Goal: Information Seeking & Learning: Learn about a topic

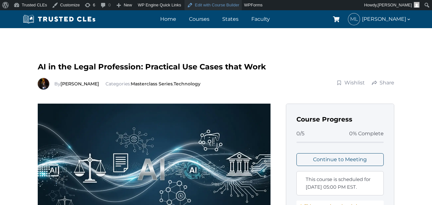
click at [192, 5] on link "Edit with Course Builder" at bounding box center [213, 5] width 58 height 10
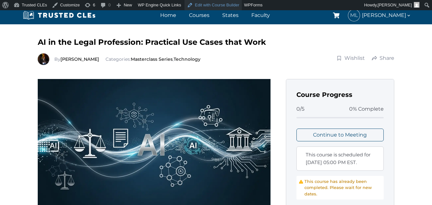
scroll to position [32, 0]
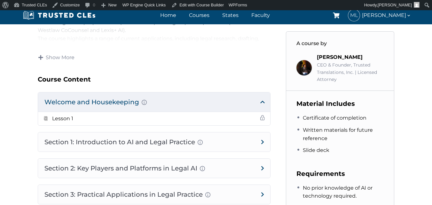
scroll to position [320, 0]
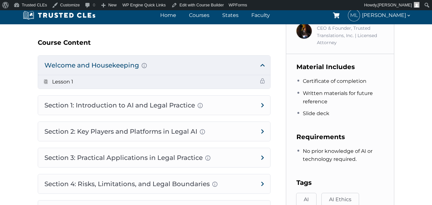
click at [59, 81] on h5 "Lesson 1" at bounding box center [62, 82] width 21 height 8
click at [262, 83] on span at bounding box center [262, 80] width 5 height 5
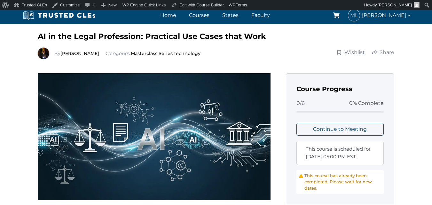
scroll to position [0, 0]
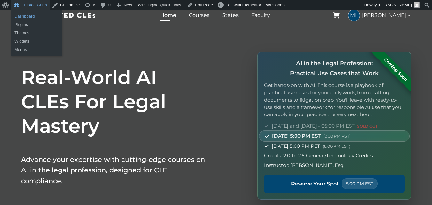
click at [30, 18] on link "Dashboard" at bounding box center [36, 16] width 51 height 8
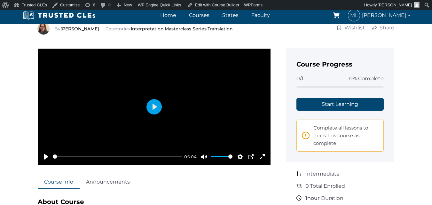
scroll to position [64, 0]
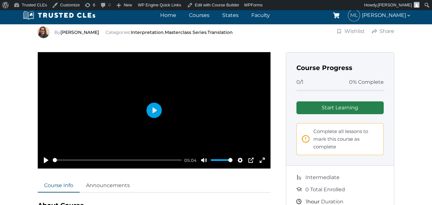
click at [359, 104] on link "Start Learning" at bounding box center [340, 107] width 88 height 13
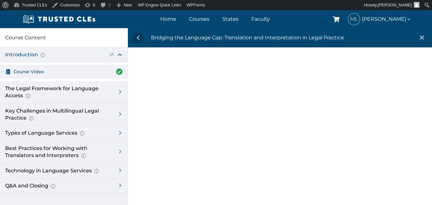
click at [402, 158] on div at bounding box center [280, 123] width 304 height 130
click at [409, 148] on div at bounding box center [280, 123] width 304 height 130
click at [407, 129] on div at bounding box center [280, 155] width 304 height 194
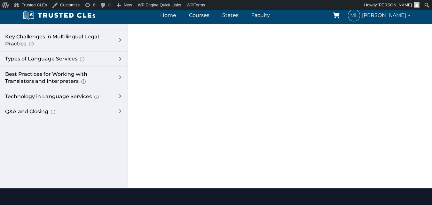
scroll to position [96, 0]
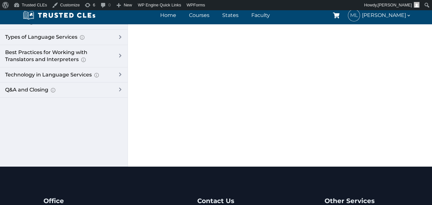
click at [159, 45] on div at bounding box center [280, 59] width 304 height 194
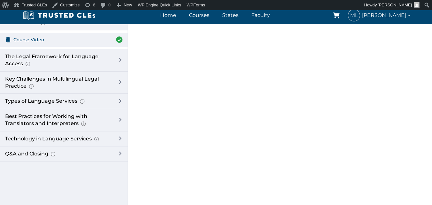
scroll to position [0, 0]
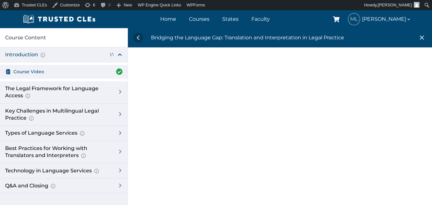
click at [148, 117] on div at bounding box center [280, 155] width 304 height 194
click at [142, 179] on div at bounding box center [280, 155] width 304 height 194
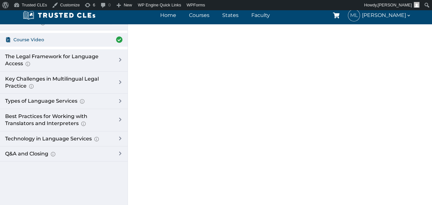
click at [141, 174] on div at bounding box center [280, 123] width 304 height 194
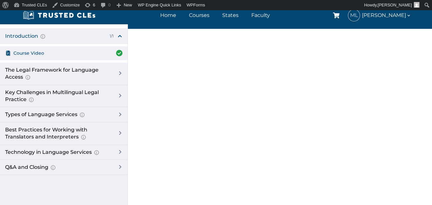
drag, startPoint x: 150, startPoint y: 160, endPoint x: 148, endPoint y: 144, distance: 15.5
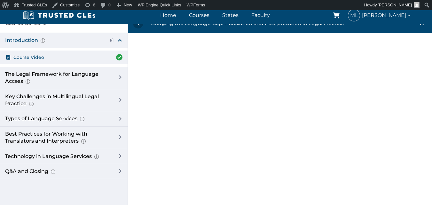
click at [132, 203] on div at bounding box center [280, 140] width 304 height 194
click at [146, 186] on div at bounding box center [280, 140] width 304 height 194
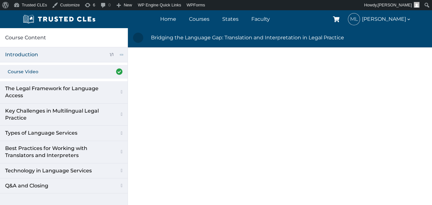
scroll to position [14, 0]
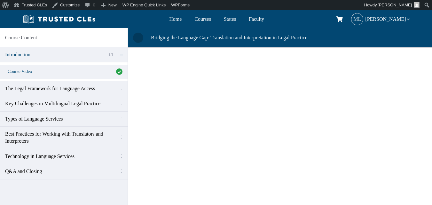
scroll to position [14, 0]
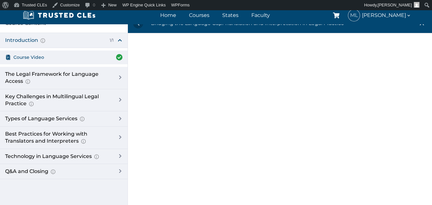
scroll to position [14, 0]
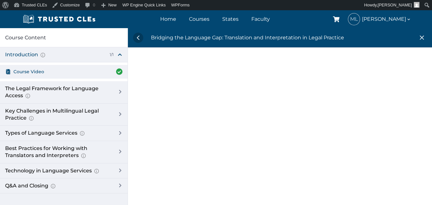
scroll to position [14, 0]
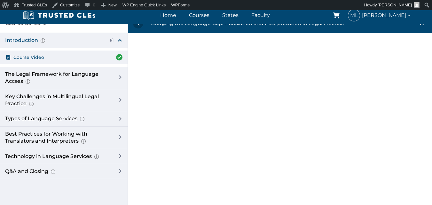
scroll to position [14, 0]
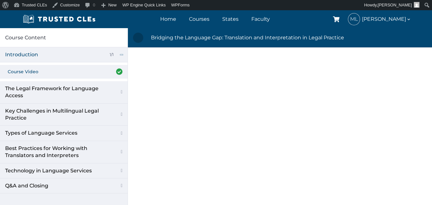
scroll to position [14, 0]
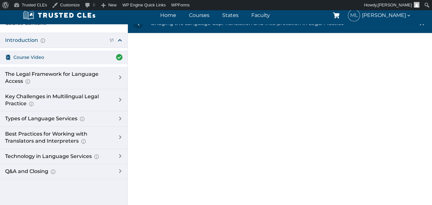
drag, startPoint x: 316, startPoint y: 73, endPoint x: 215, endPoint y: 185, distance: 150.7
click at [215, 185] on div "Bridging the Language Gap: Translation and Interpretation in Legal Practice" at bounding box center [280, 116] width 304 height 205
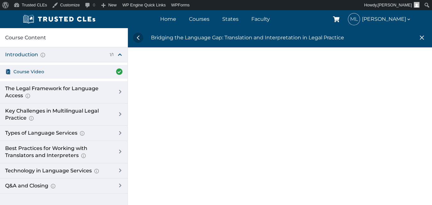
scroll to position [14, 0]
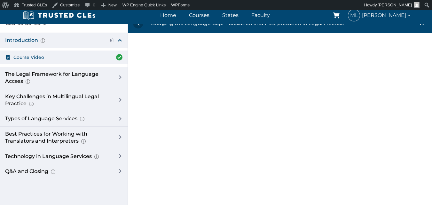
drag, startPoint x: 181, startPoint y: 122, endPoint x: 173, endPoint y: 110, distance: 14.1
click at [173, 110] on div at bounding box center [280, 108] width 304 height 130
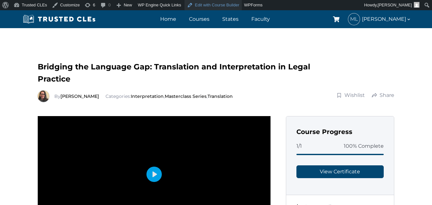
click at [200, 7] on link "Edit with Course Builder" at bounding box center [213, 5] width 58 height 10
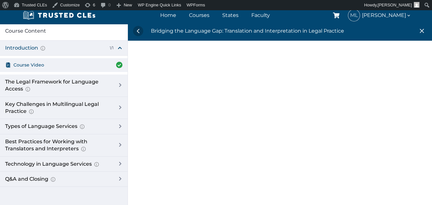
scroll to position [22, 0]
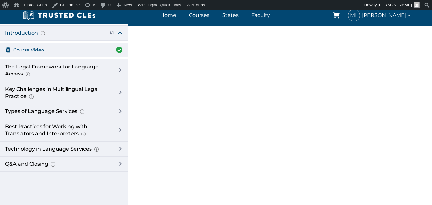
drag, startPoint x: 164, startPoint y: 112, endPoint x: 162, endPoint y: 127, distance: 14.8
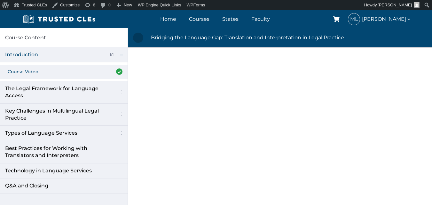
scroll to position [22, 0]
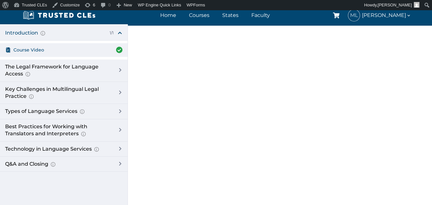
click at [181, 90] on div at bounding box center [280, 133] width 203 height 194
drag, startPoint x: 184, startPoint y: 90, endPoint x: 173, endPoint y: 90, distance: 11.2
click at [173, 90] on div at bounding box center [280, 133] width 304 height 194
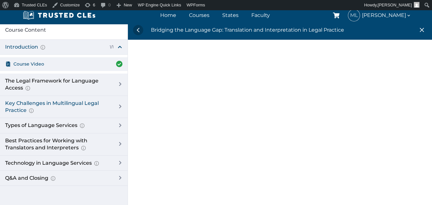
scroll to position [0, 0]
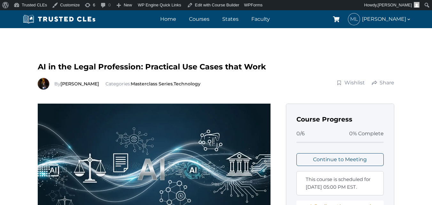
click at [214, 84] on div "By Richard Estevez Categories: Masterclass Series , Technology" at bounding box center [183, 84] width 291 height 12
click at [215, 9] on link "Edit with Course Builder" at bounding box center [213, 5] width 58 height 10
click at [212, 62] on span "AI in the Legal Profession: Practical Use Cases that Work" at bounding box center [152, 66] width 228 height 9
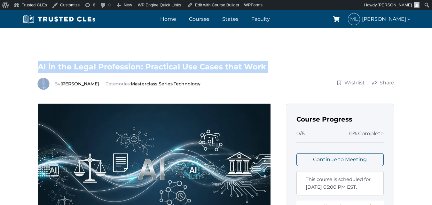
click at [212, 62] on span "AI in the Legal Profession: Practical Use Cases that Work" at bounding box center [152, 66] width 228 height 9
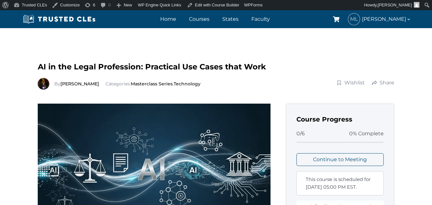
click at [148, 69] on span "AI in the Legal Profession: Practical Use Cases that Work" at bounding box center [152, 66] width 228 height 9
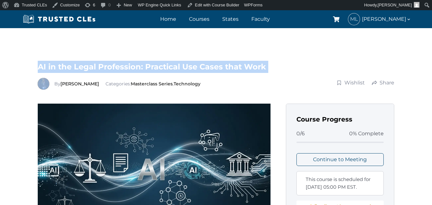
click at [148, 69] on span "AI in the Legal Profession: Practical Use Cases that Work" at bounding box center [152, 66] width 228 height 9
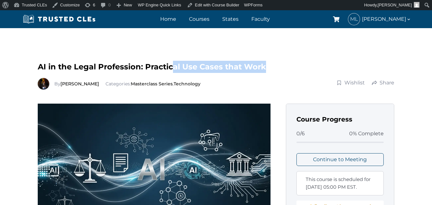
drag, startPoint x: 172, startPoint y: 55, endPoint x: 404, endPoint y: 64, distance: 232.1
